Goal: Task Accomplishment & Management: Manage account settings

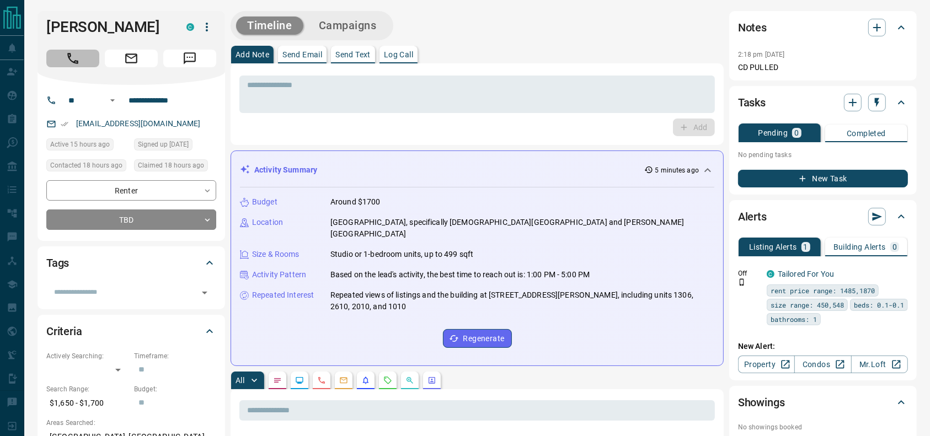
click at [69, 66] on icon "Call" at bounding box center [73, 58] width 14 height 14
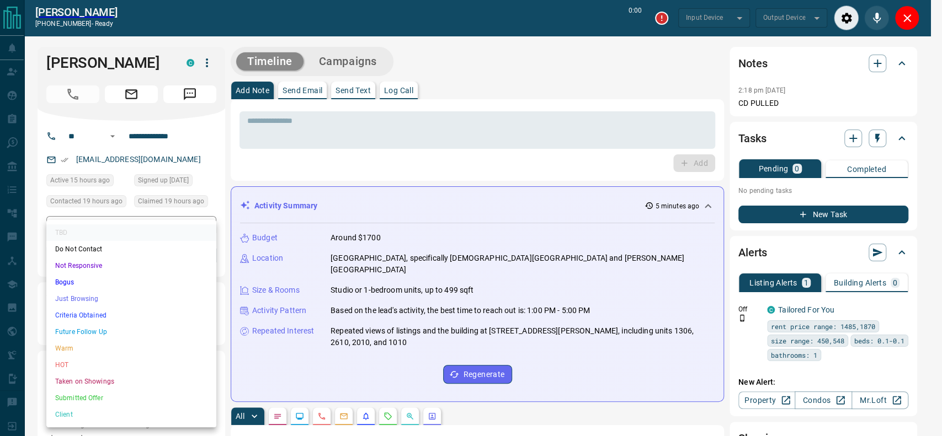
type input "*******"
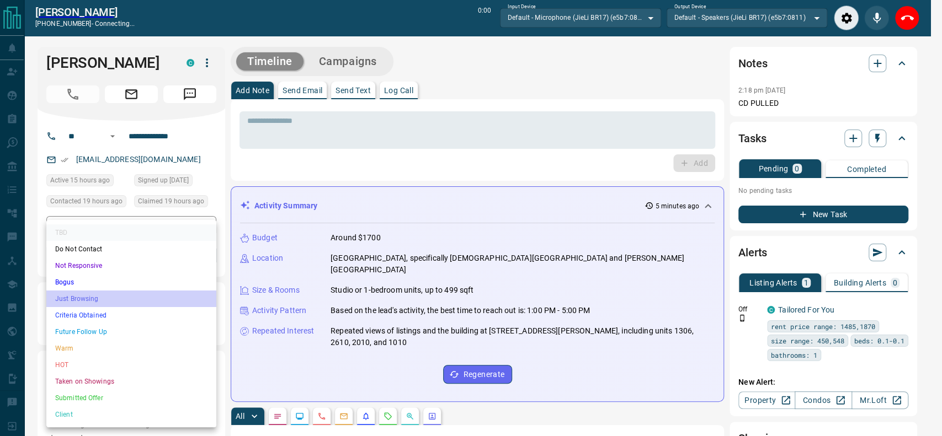
click at [75, 298] on li "Just Browsing" at bounding box center [131, 299] width 170 height 17
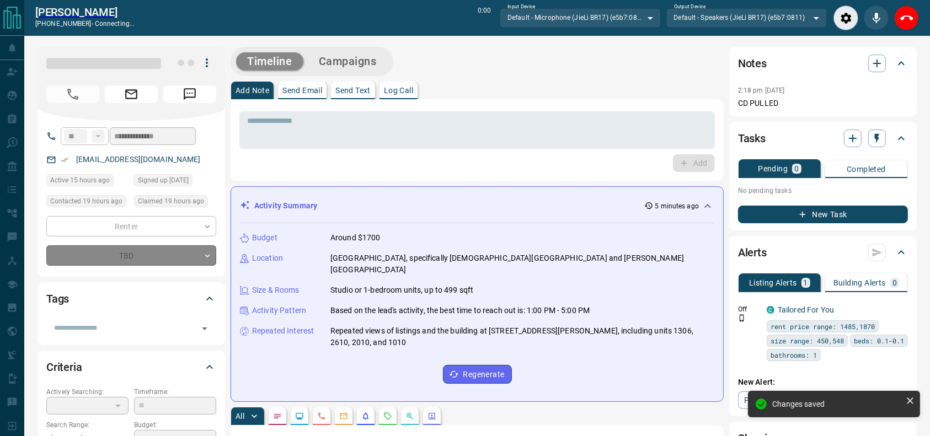
type input "*"
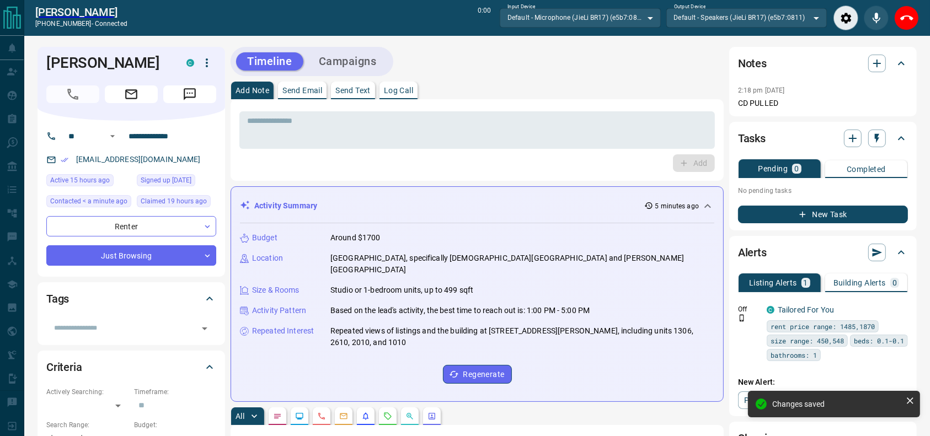
click at [326, 159] on div "Add" at bounding box center [476, 163] width 475 height 18
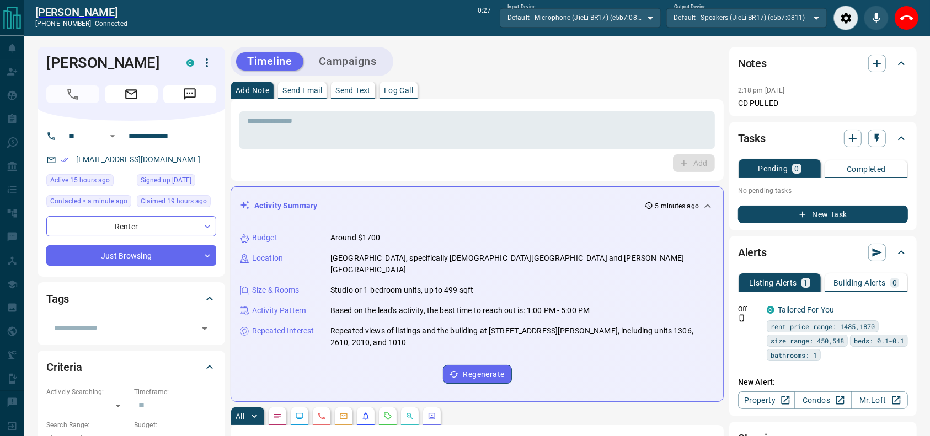
click at [623, 76] on div "Timeline Campaigns" at bounding box center [477, 61] width 493 height 29
click at [900, 14] on button "End Call" at bounding box center [906, 18] width 25 height 25
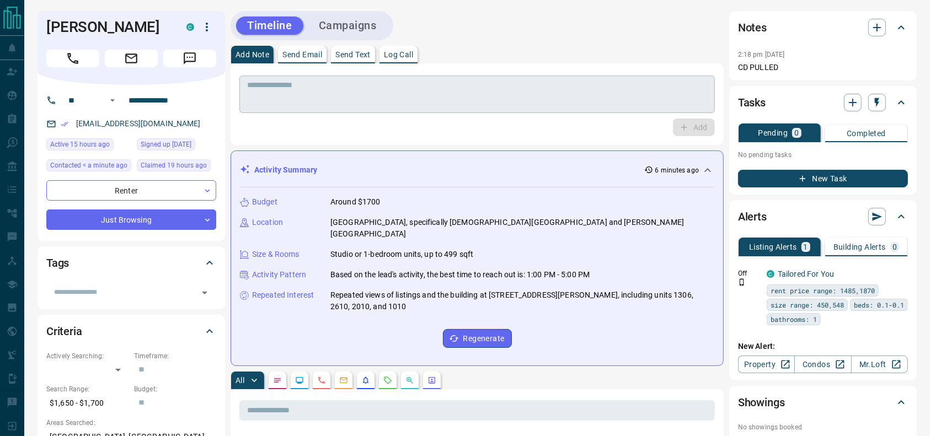
click at [485, 98] on textarea at bounding box center [477, 95] width 460 height 28
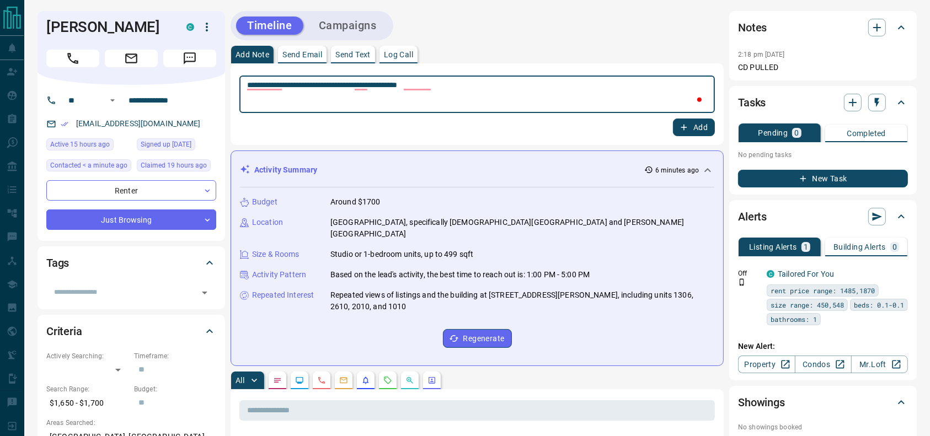
type textarea "**********"
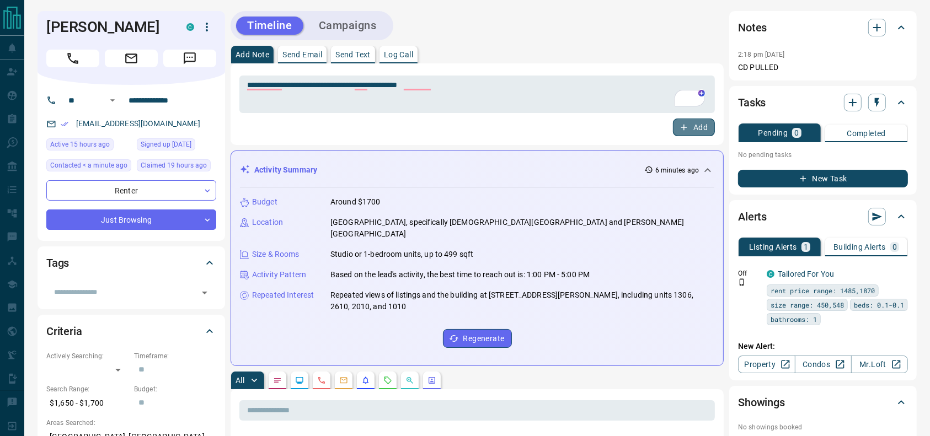
click at [682, 125] on icon "button" at bounding box center [684, 127] width 10 height 10
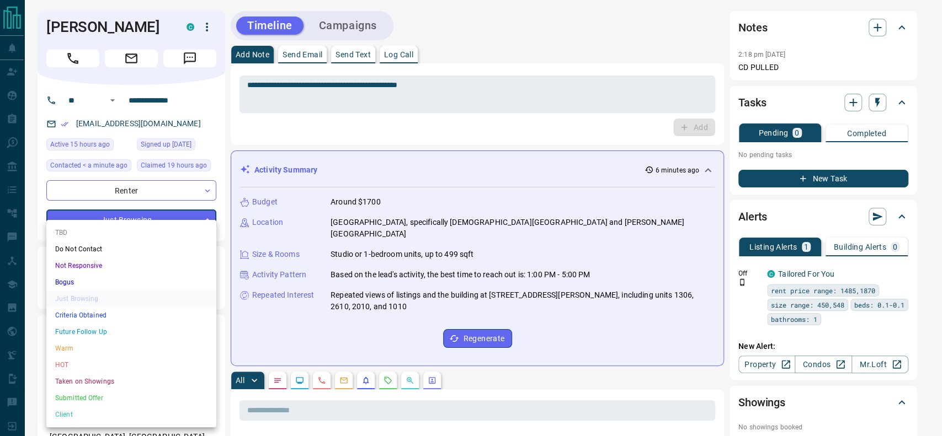
click at [114, 329] on li "Future Follow Up" at bounding box center [131, 332] width 170 height 17
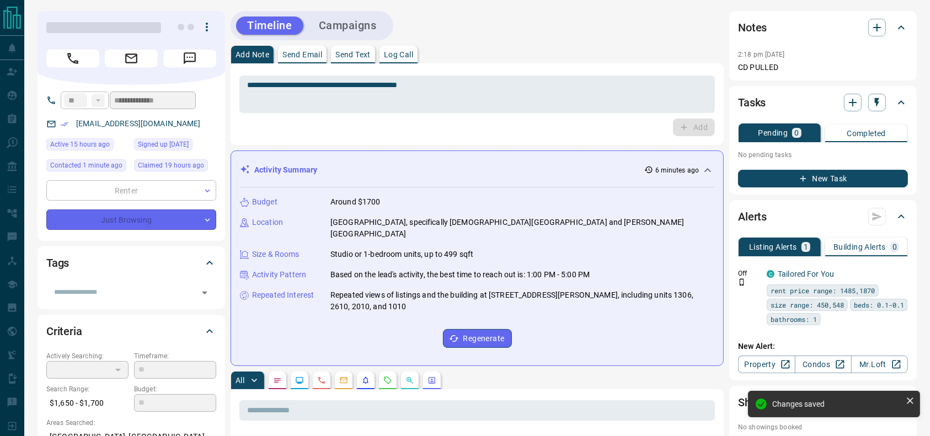
type input "*"
